Goal: Go to known website: Access a specific website the user already knows

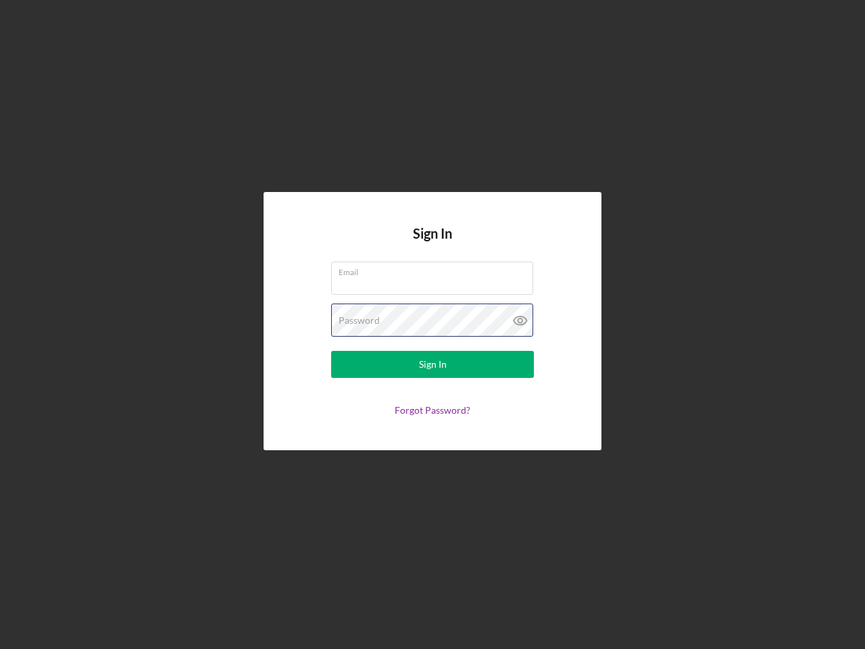
click at [433, 325] on div "Password" at bounding box center [432, 321] width 203 height 34
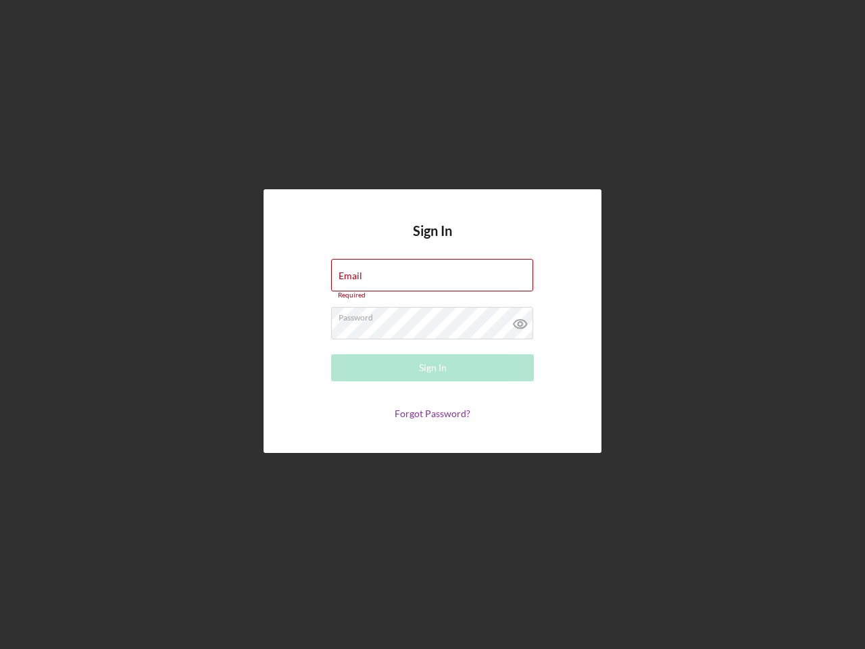
click at [521, 321] on icon at bounding box center [521, 324] width 34 height 34
